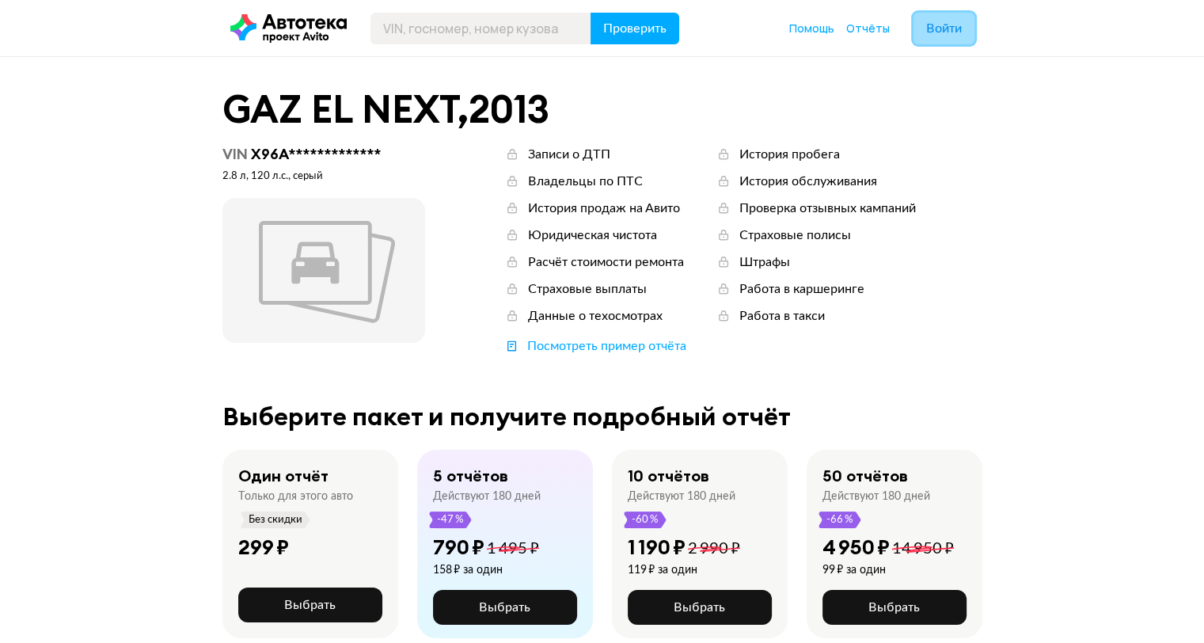
click at [962, 25] on button "Войти" at bounding box center [943, 29] width 61 height 32
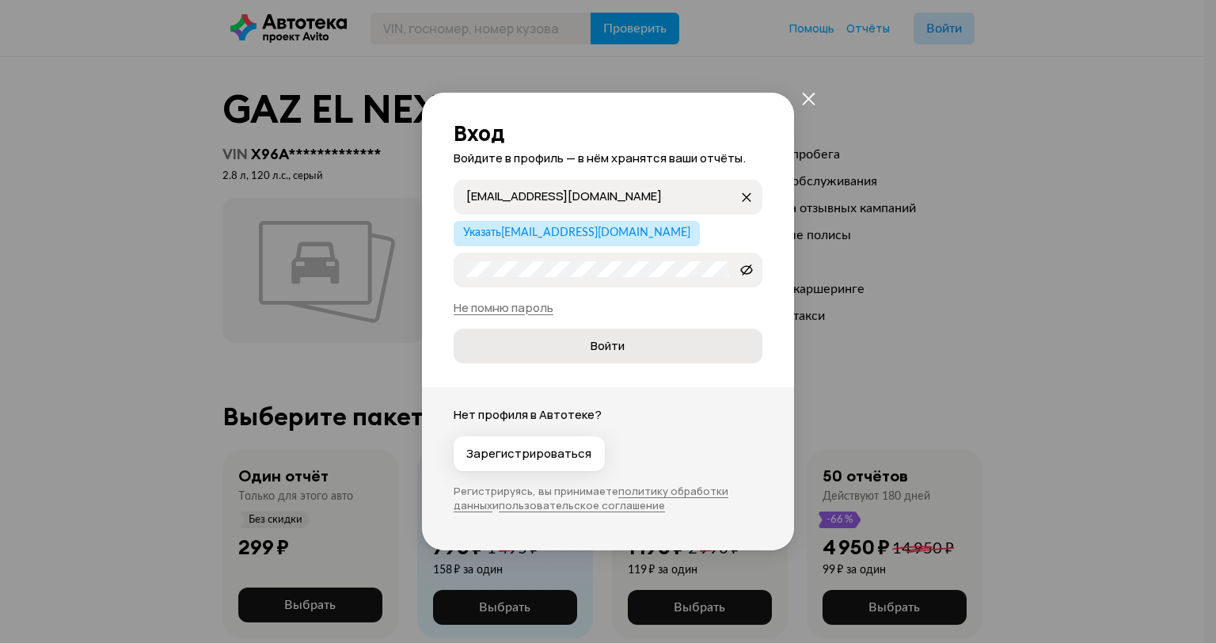
click at [571, 359] on button "Войти" at bounding box center [608, 345] width 309 height 35
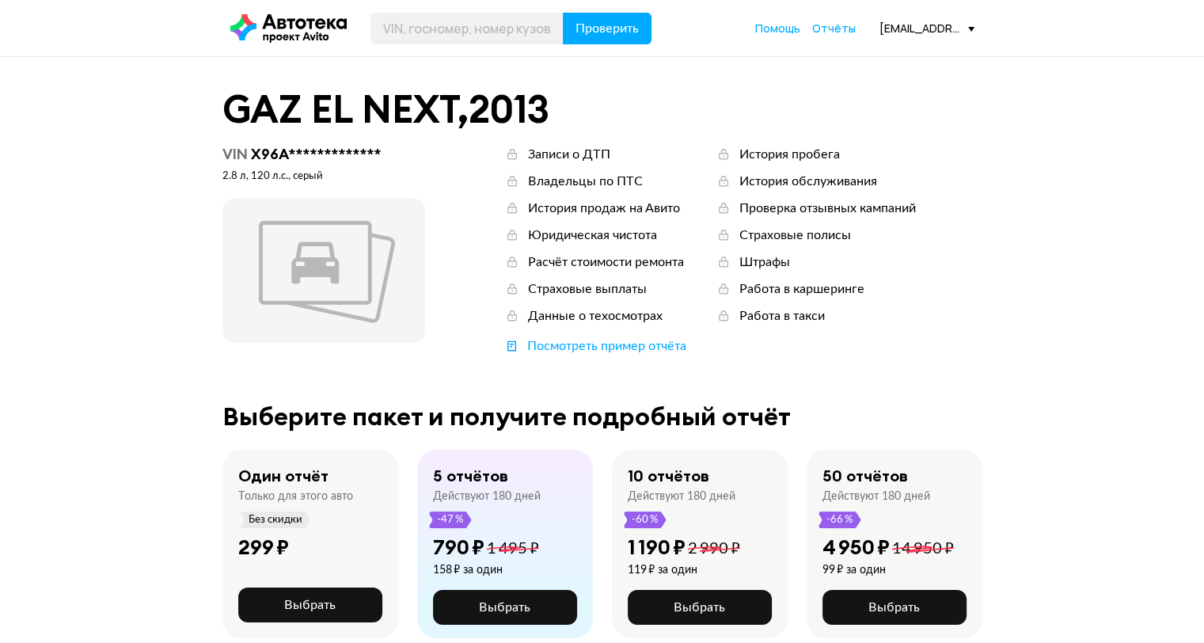
click at [976, 32] on div "Проверить Помощь Отчёты akkuratpereezd@mail.ru" at bounding box center [602, 29] width 760 height 32
click at [973, 32] on div "[EMAIL_ADDRESS][DOMAIN_NAME]" at bounding box center [926, 28] width 95 height 15
click at [897, 89] on span "Профиль" at bounding box center [871, 96] width 60 height 19
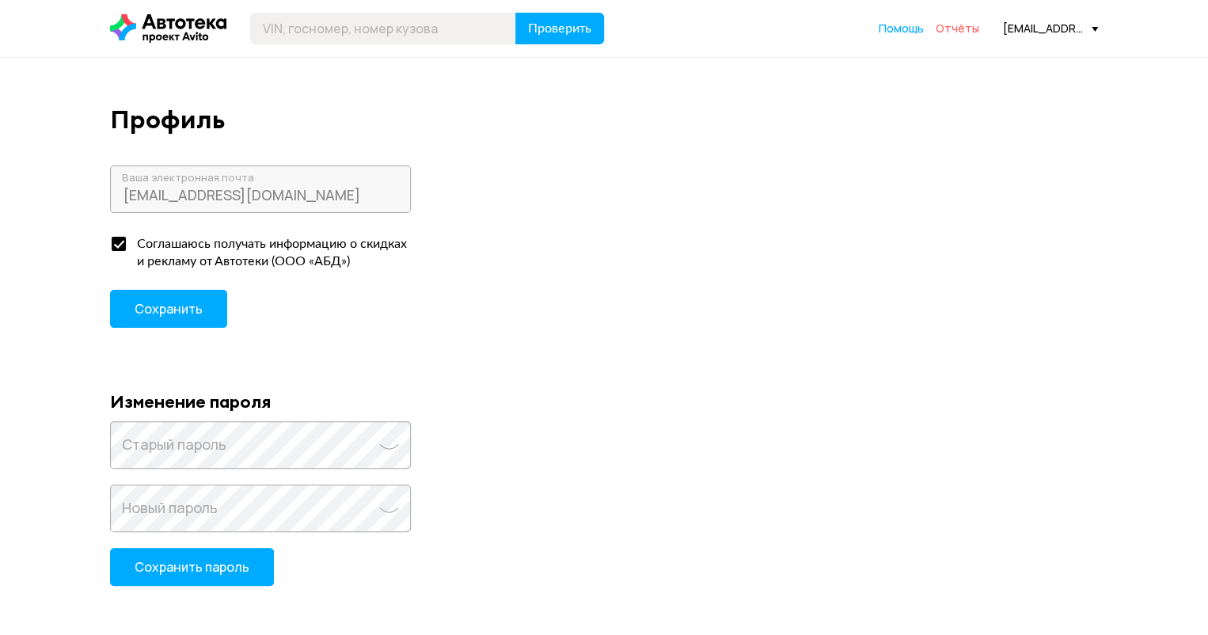
click at [973, 32] on span "Отчёты" at bounding box center [958, 28] width 44 height 15
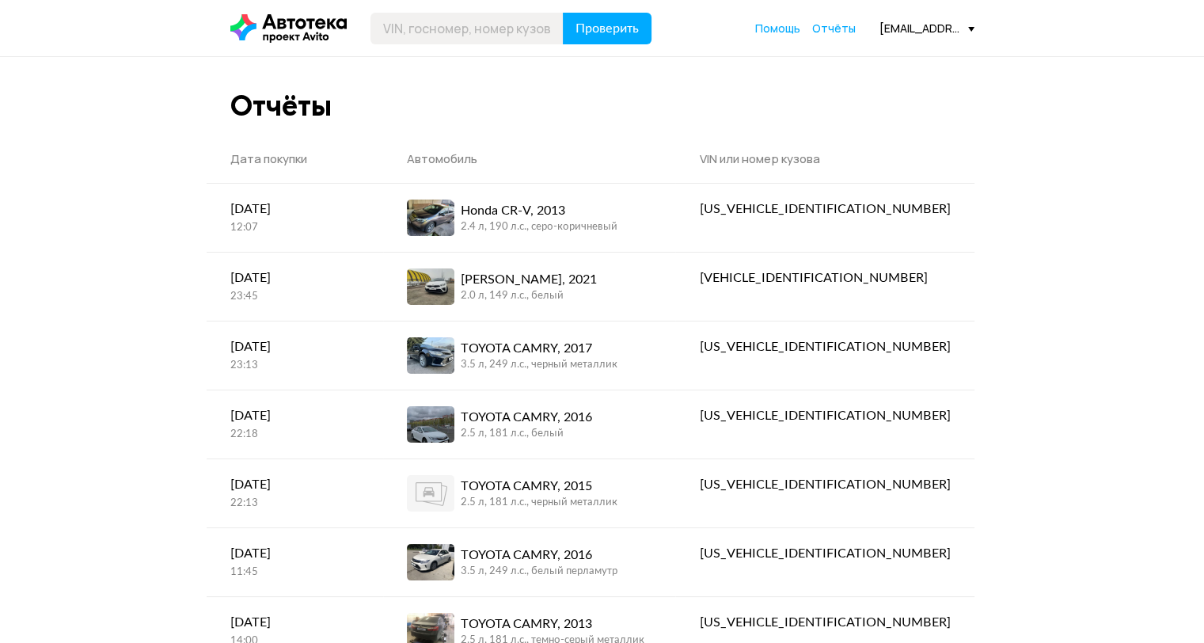
click at [932, 25] on div "[EMAIL_ADDRESS][DOMAIN_NAME]" at bounding box center [926, 28] width 95 height 15
click at [894, 55] on span "Отчёты" at bounding box center [867, 56] width 53 height 19
click at [867, 59] on span "Отчёты" at bounding box center [867, 56] width 53 height 19
click at [894, 60] on span "Отчёты" at bounding box center [867, 56] width 53 height 19
click at [889, 63] on span "Отчёты" at bounding box center [867, 56] width 53 height 19
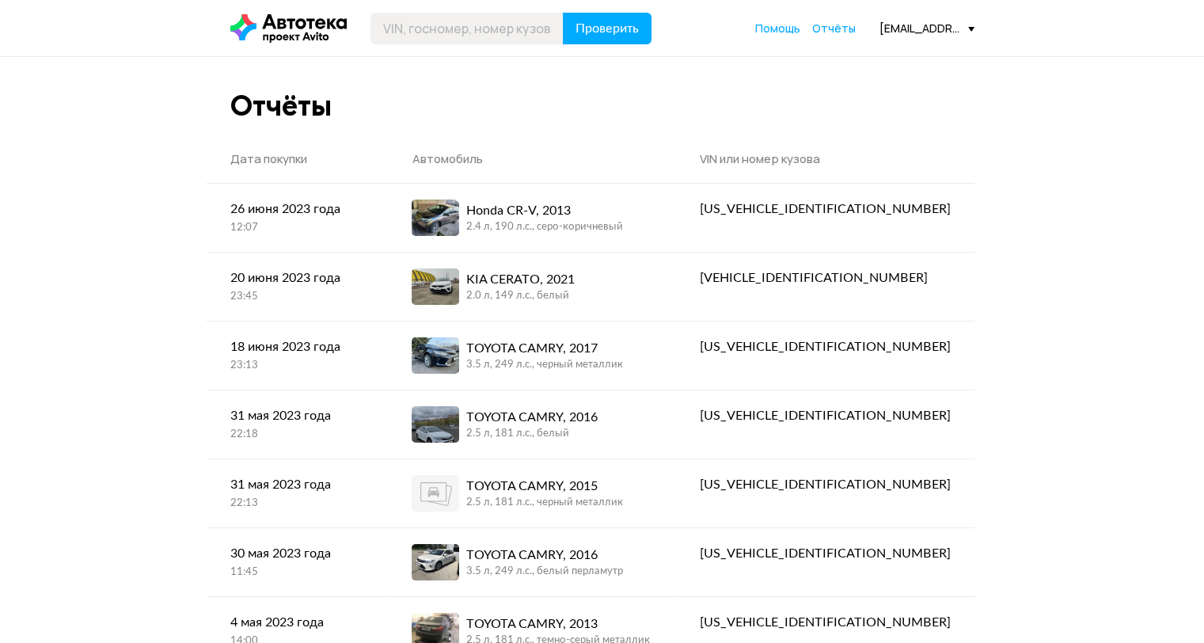
click at [917, 34] on div "[EMAIL_ADDRESS][DOMAIN_NAME]" at bounding box center [926, 28] width 95 height 15
click at [829, 22] on span "Отчёты" at bounding box center [834, 28] width 44 height 15
click at [831, 27] on span "Отчёты" at bounding box center [834, 28] width 44 height 15
click at [773, 25] on span "Помощь" at bounding box center [777, 28] width 45 height 15
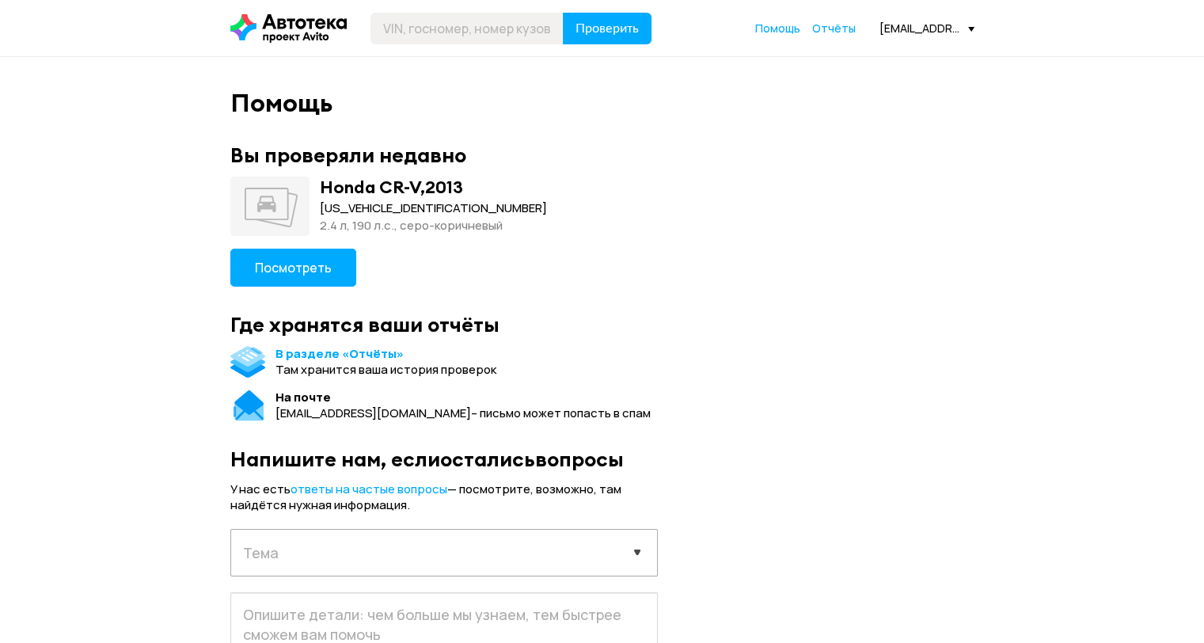
click at [912, 32] on div "[EMAIL_ADDRESS][DOMAIN_NAME]" at bounding box center [926, 28] width 95 height 15
click at [880, 101] on span "Профиль" at bounding box center [871, 96] width 60 height 19
